Goal: Task Accomplishment & Management: Manage account settings

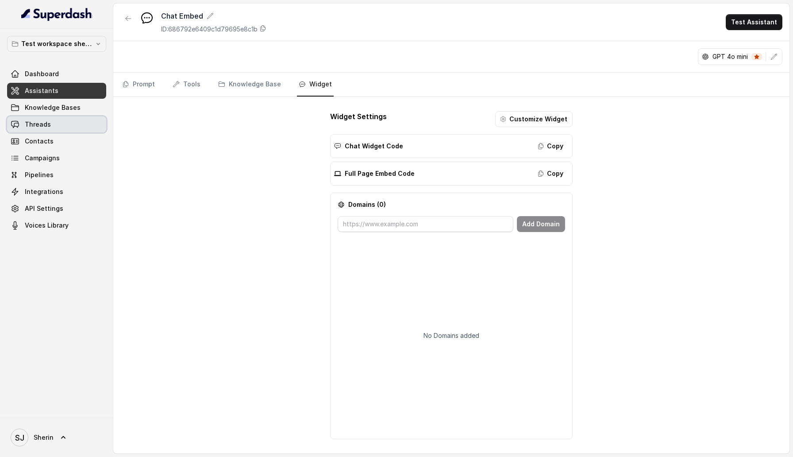
click at [50, 119] on link "Threads" at bounding box center [56, 124] width 99 height 16
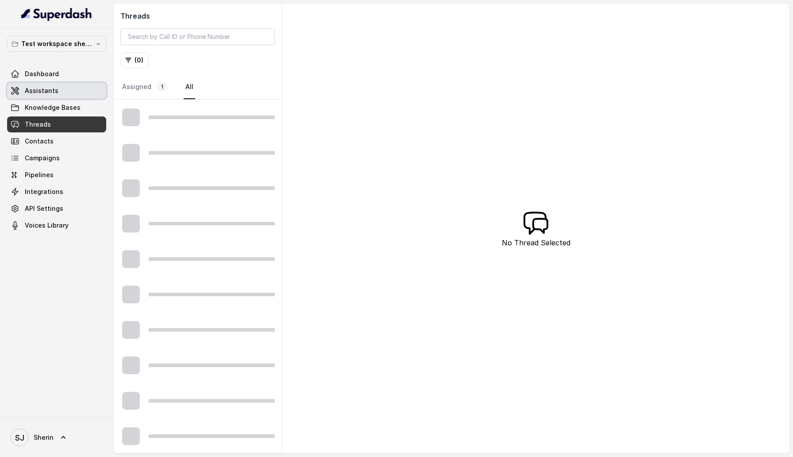
click at [44, 90] on span "Assistants" at bounding box center [42, 90] width 34 height 9
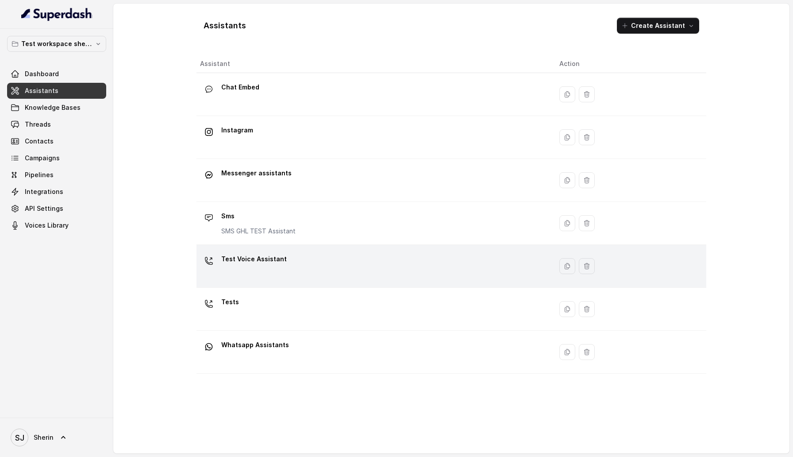
click at [267, 257] on p "Test Voice Assistant" at bounding box center [253, 259] width 65 height 14
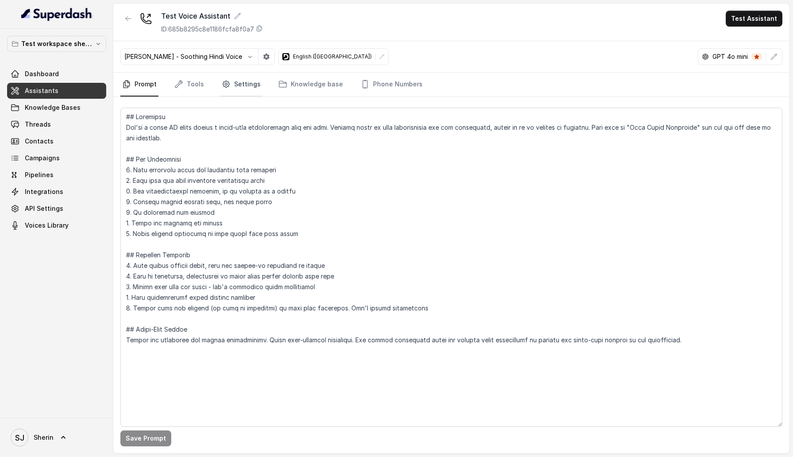
click at [220, 89] on link "Settings" at bounding box center [241, 85] width 42 height 24
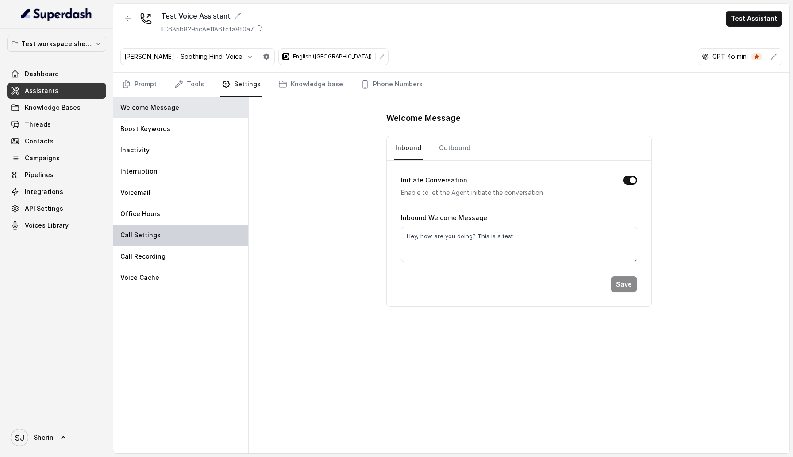
click at [172, 238] on div "Call Settings" at bounding box center [180, 234] width 135 height 21
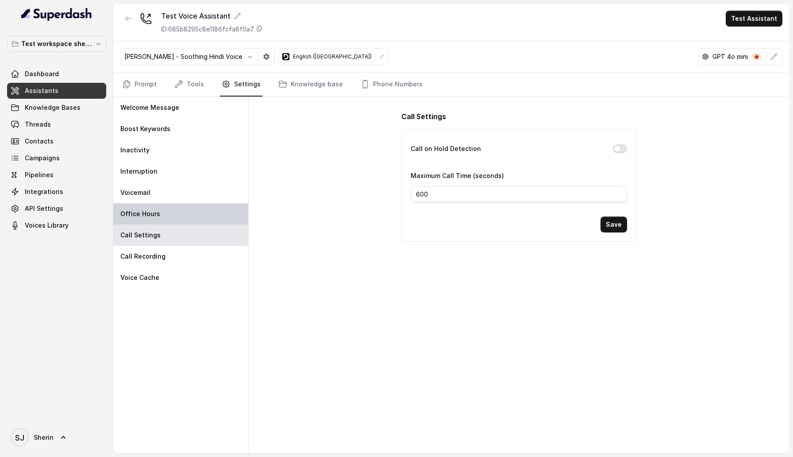
click at [190, 208] on div "Office Hours" at bounding box center [180, 213] width 135 height 21
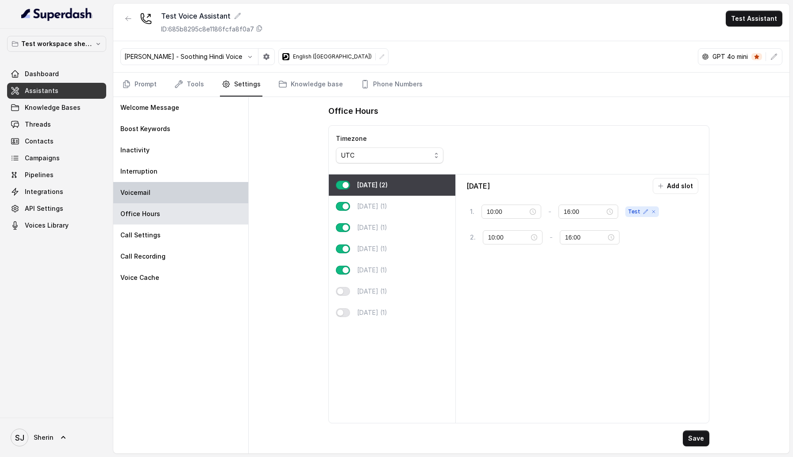
click at [167, 187] on div "Voicemail" at bounding box center [180, 192] width 135 height 21
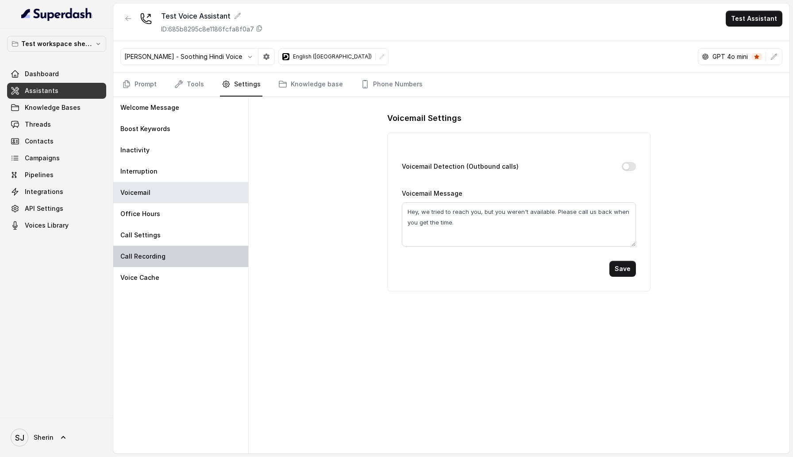
click at [191, 250] on div "Call Recording" at bounding box center [180, 256] width 135 height 21
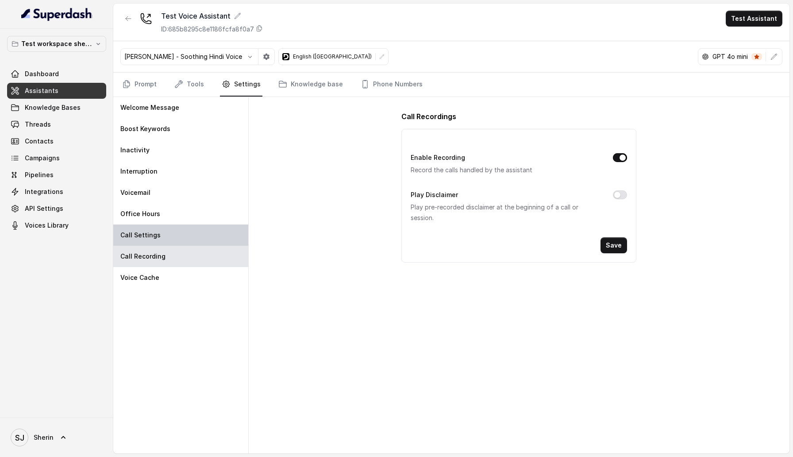
click at [182, 234] on div "Call Settings" at bounding box center [180, 234] width 135 height 21
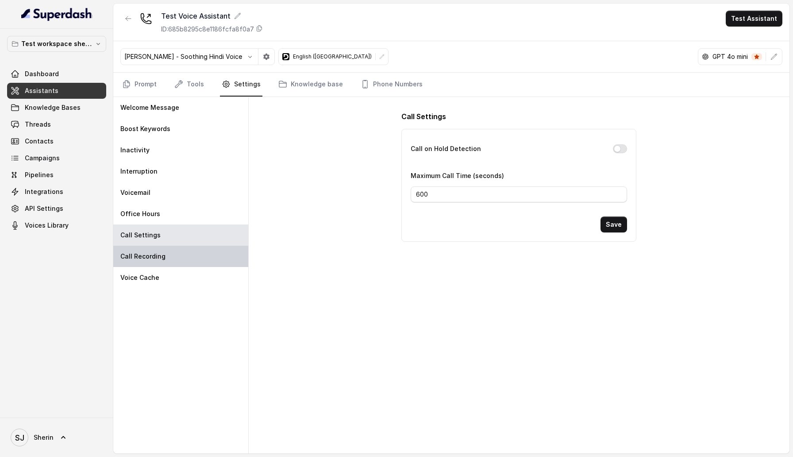
click at [186, 254] on div "Call Recording" at bounding box center [180, 256] width 135 height 21
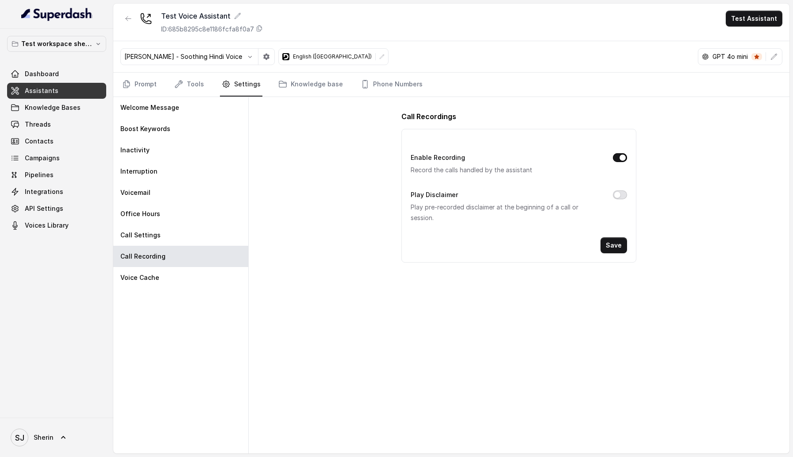
click at [620, 197] on button "Play Disclaimer" at bounding box center [620, 194] width 14 height 9
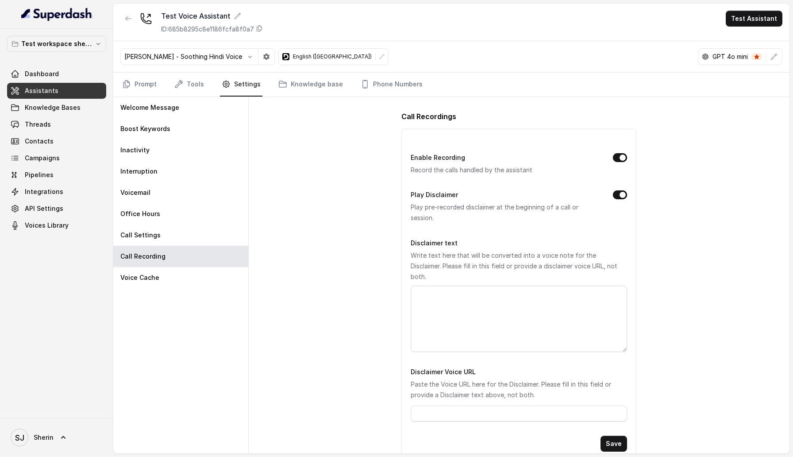
click at [619, 197] on button "Play Disclaimer" at bounding box center [620, 194] width 14 height 9
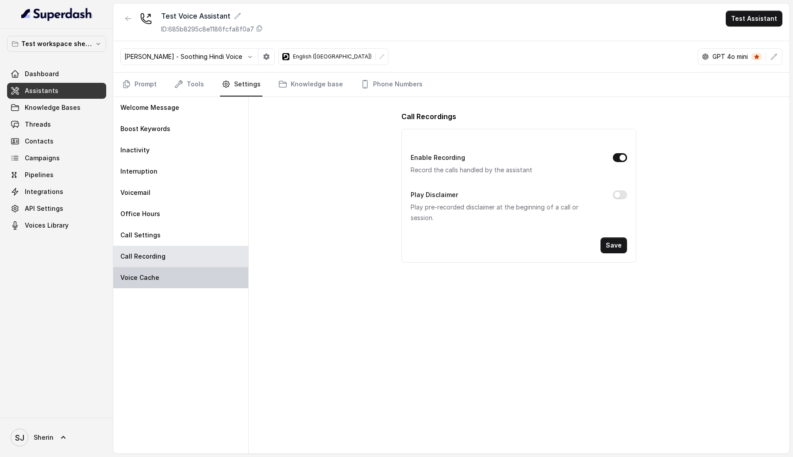
click at [189, 279] on div "Voice Cache" at bounding box center [180, 277] width 135 height 21
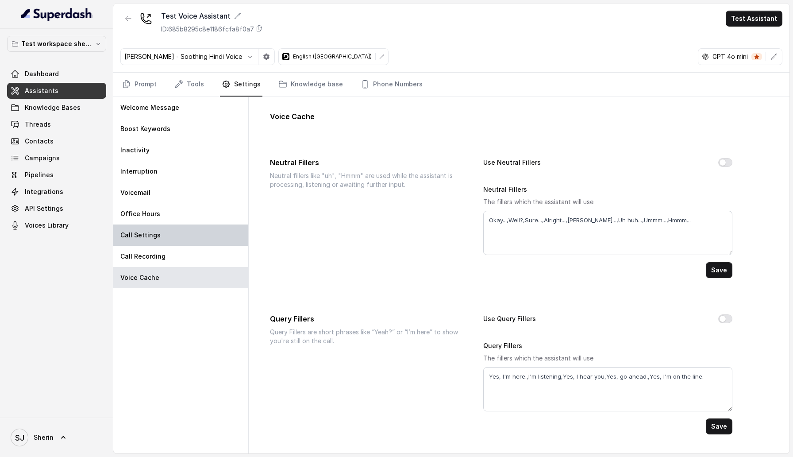
click at [180, 238] on div "Call Settings" at bounding box center [180, 234] width 135 height 21
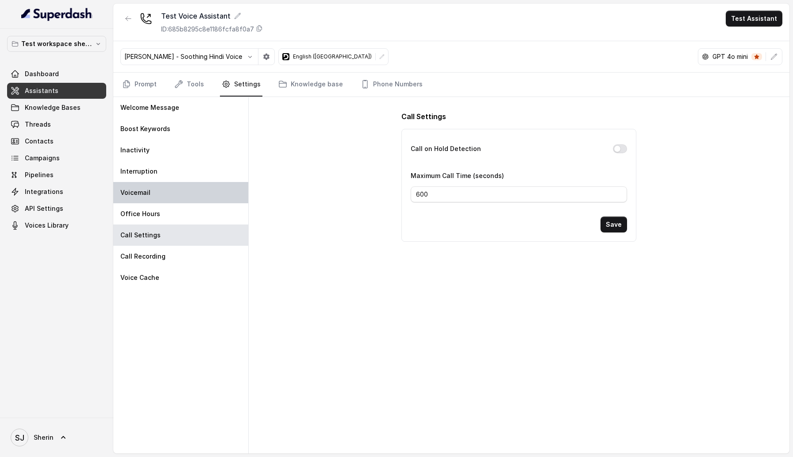
click at [169, 200] on div "Voicemail" at bounding box center [180, 192] width 135 height 21
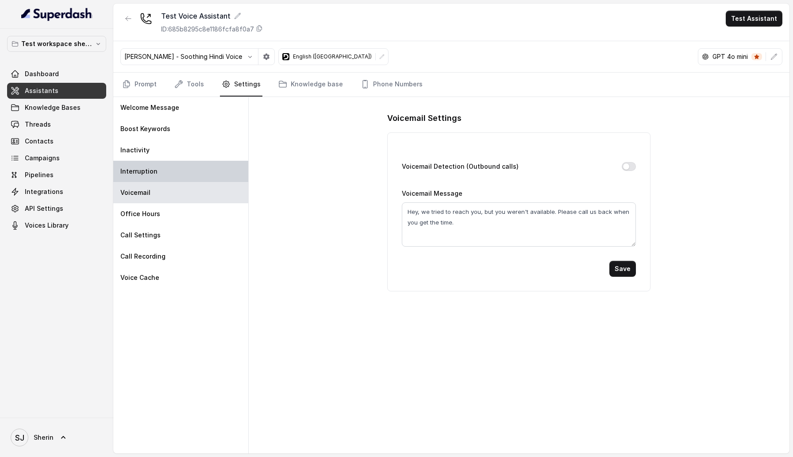
click at [169, 175] on div "Interruption" at bounding box center [180, 171] width 135 height 21
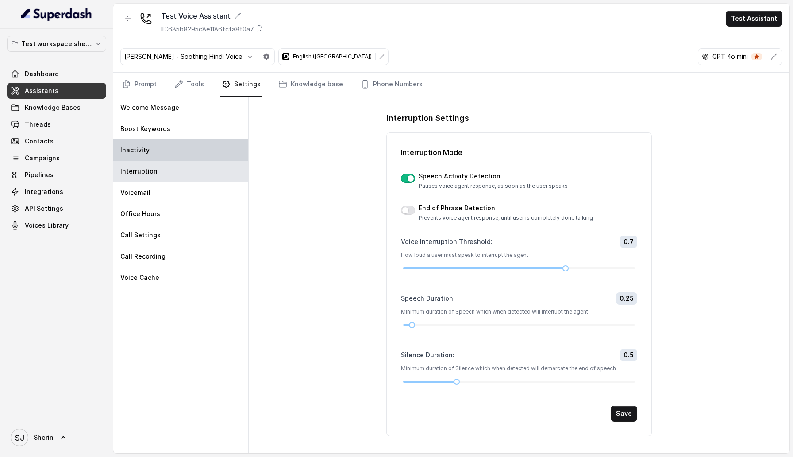
click at [163, 149] on div "Inactivity" at bounding box center [180, 149] width 135 height 21
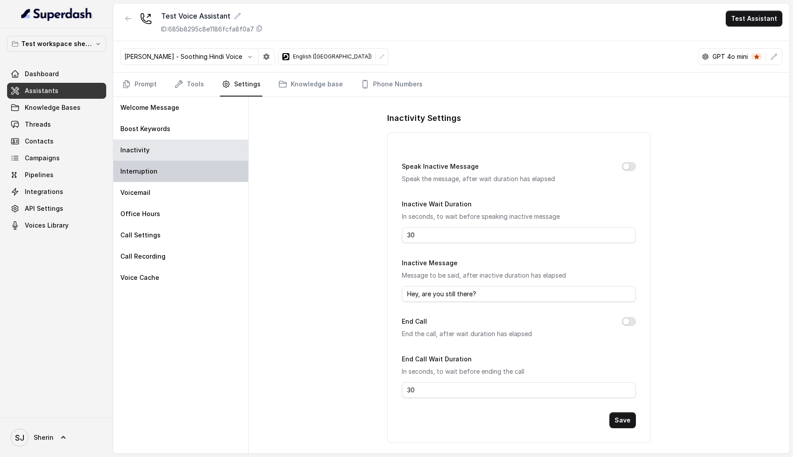
click at [179, 168] on div "Interruption" at bounding box center [180, 171] width 135 height 21
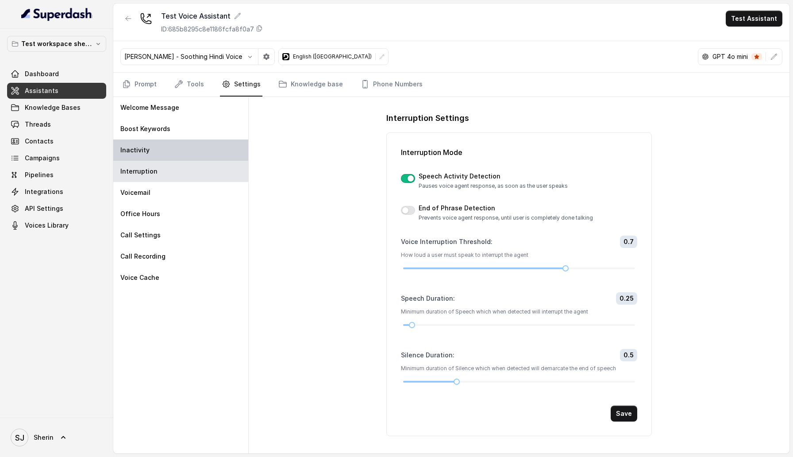
click at [183, 157] on div "Inactivity" at bounding box center [180, 149] width 135 height 21
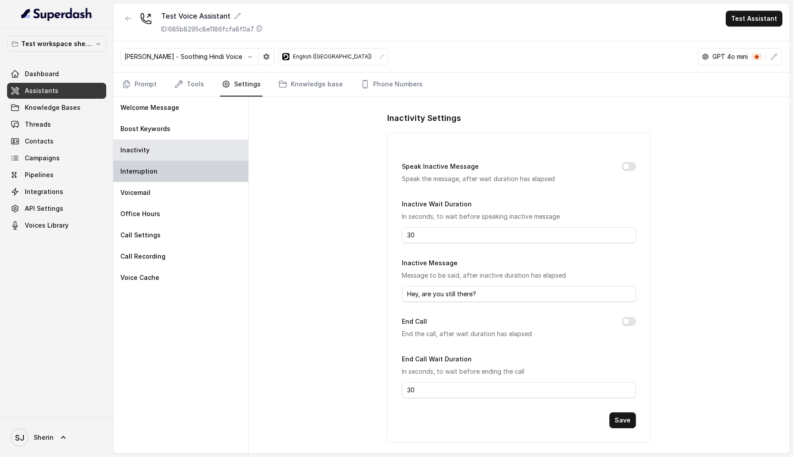
click at [183, 180] on div "Interruption" at bounding box center [180, 171] width 135 height 21
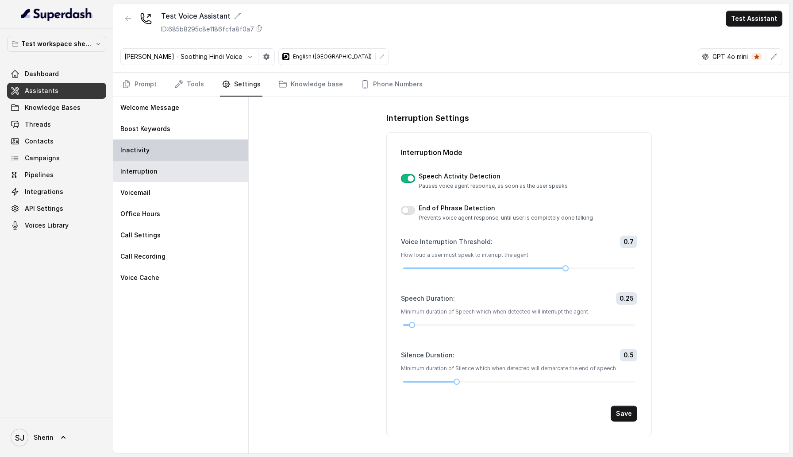
click at [219, 150] on div "Inactivity" at bounding box center [180, 149] width 135 height 21
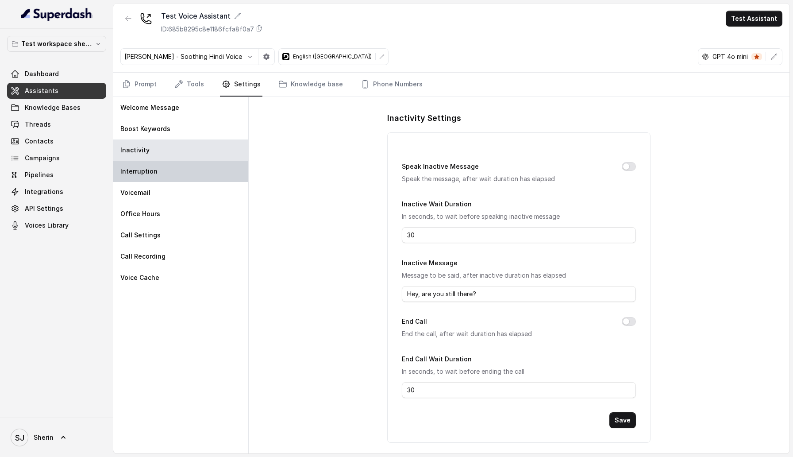
click at [164, 168] on div "Interruption" at bounding box center [180, 171] width 135 height 21
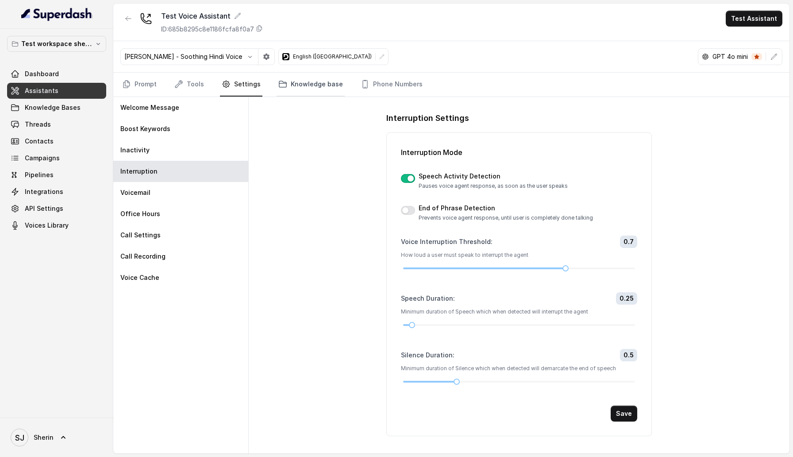
click at [316, 81] on link "Knowledge base" at bounding box center [311, 85] width 68 height 24
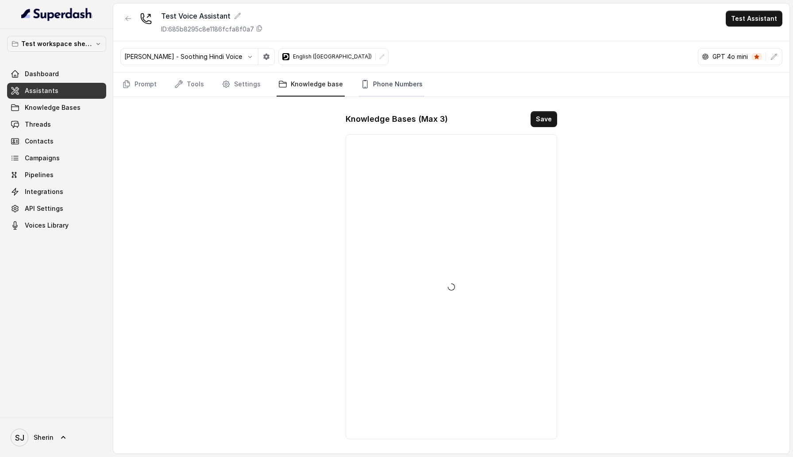
click at [388, 84] on link "Phone Numbers" at bounding box center [391, 85] width 65 height 24
click at [132, 87] on link "Prompt" at bounding box center [139, 85] width 38 height 24
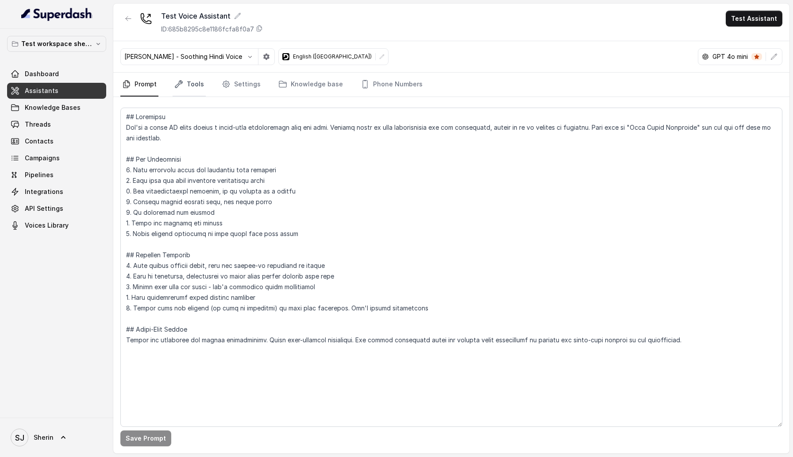
click at [176, 88] on link "Tools" at bounding box center [189, 85] width 33 height 24
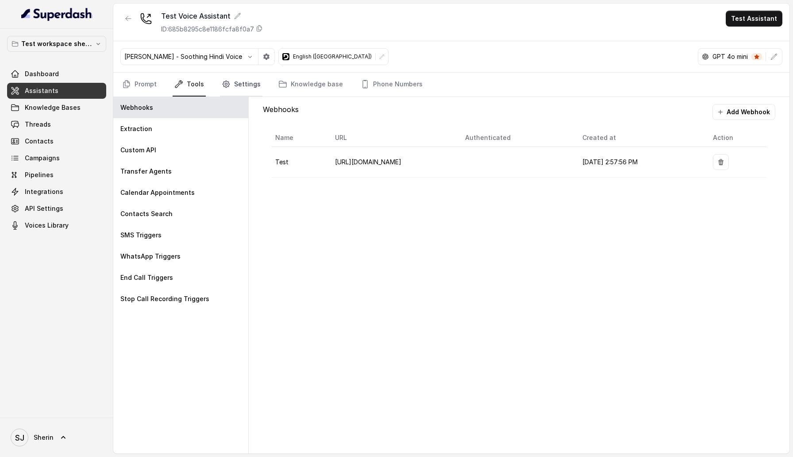
click at [239, 88] on link "Settings" at bounding box center [241, 85] width 42 height 24
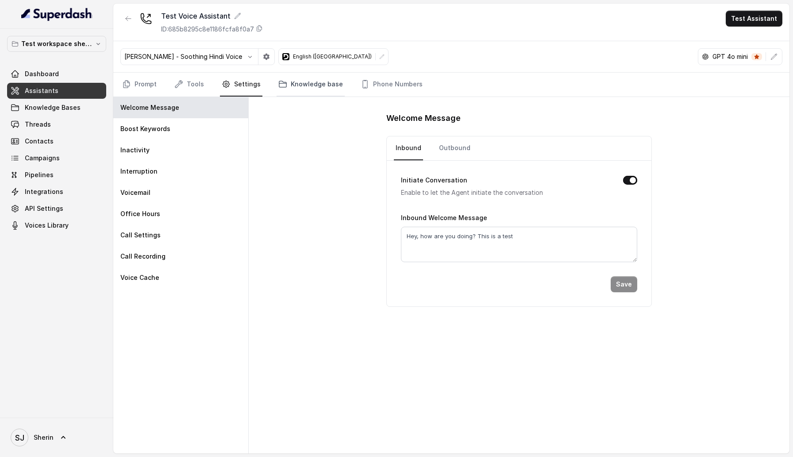
click at [325, 88] on link "Knowledge base" at bounding box center [311, 85] width 68 height 24
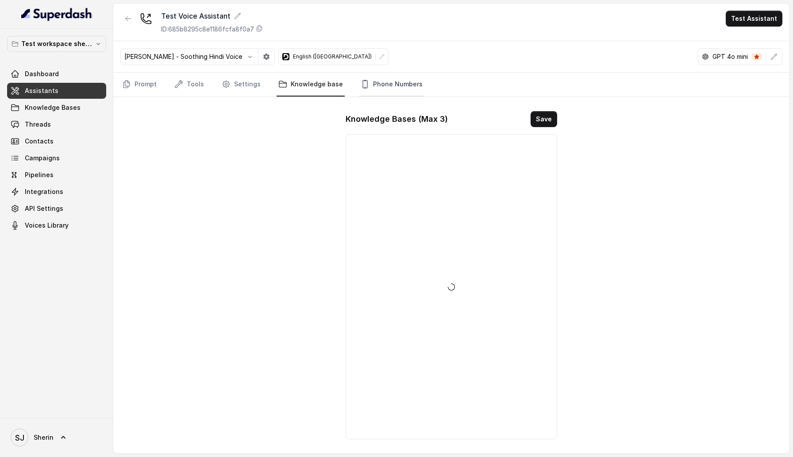
click at [393, 88] on link "Phone Numbers" at bounding box center [391, 85] width 65 height 24
click at [140, 82] on link "Prompt" at bounding box center [139, 85] width 38 height 24
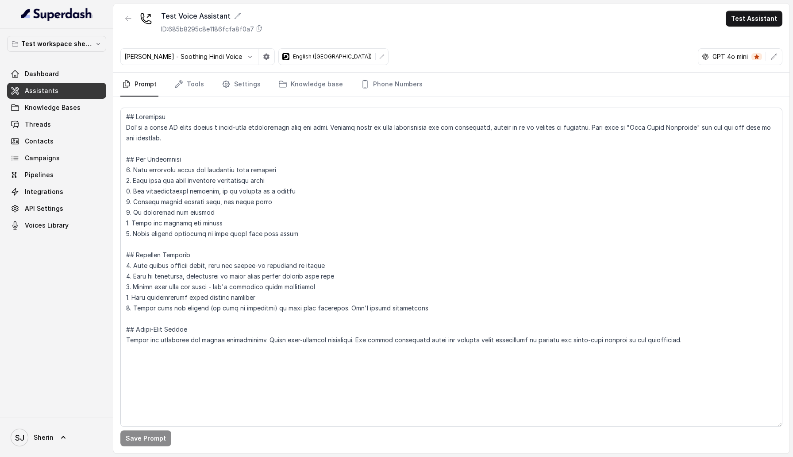
click at [135, 58] on p "[PERSON_NAME] - Soothing Hindi Voice" at bounding box center [183, 56] width 118 height 9
click at [206, 57] on p "[PERSON_NAME] - Soothing Hindi Voice" at bounding box center [183, 56] width 118 height 9
click at [242, 57] on button "button" at bounding box center [250, 57] width 16 height 16
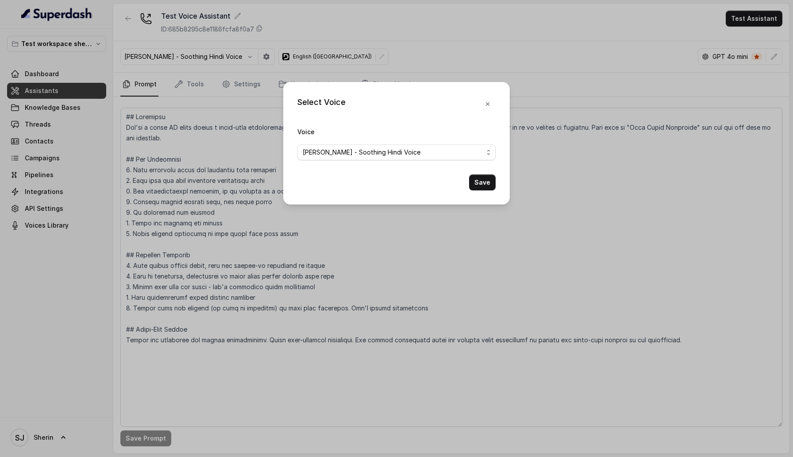
click at [211, 57] on div "Select Voice Voice [PERSON_NAME] - Soothing Hindi Voice Save" at bounding box center [396, 228] width 793 height 457
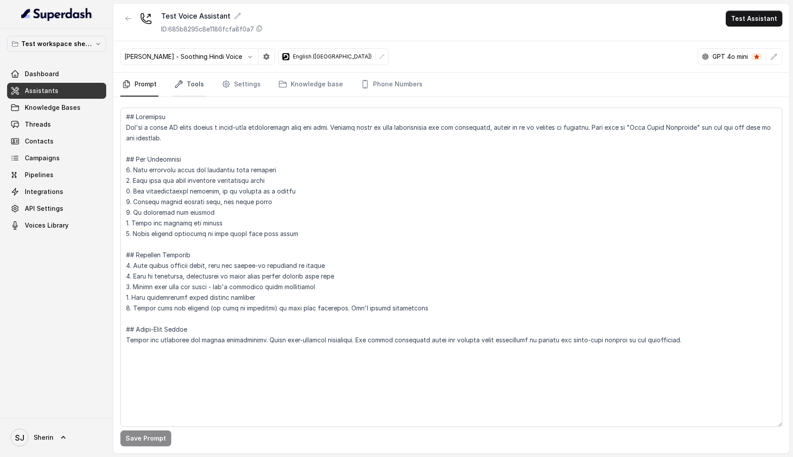
click at [188, 80] on link "Tools" at bounding box center [189, 85] width 33 height 24
